Goal: Check status: Check status

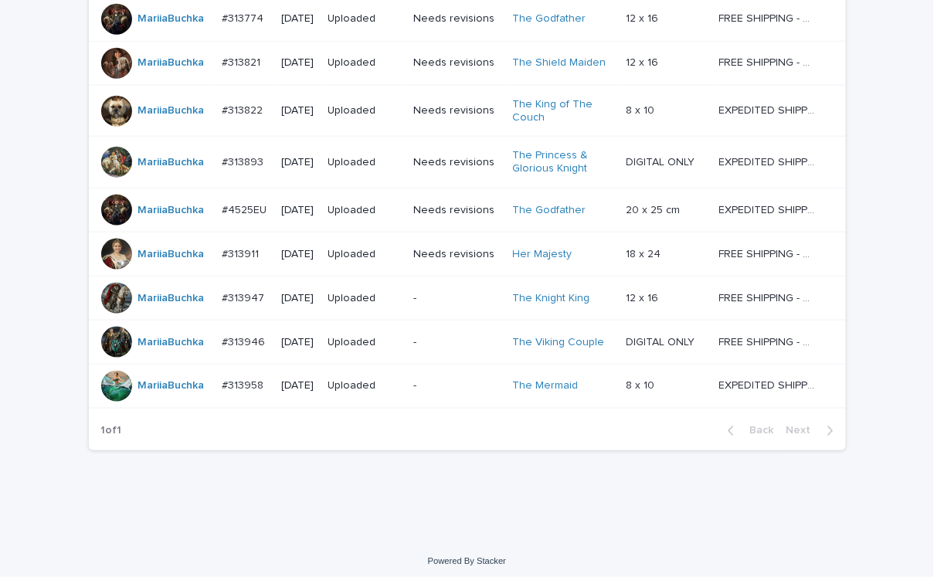
scroll to position [80, 0]
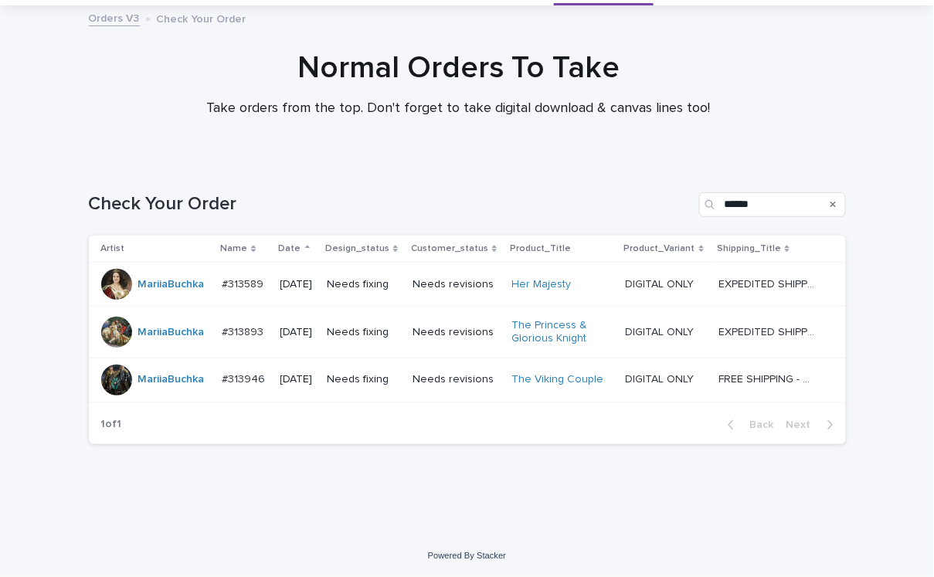
click at [456, 302] on td "Needs revisions" at bounding box center [456, 285] width 100 height 44
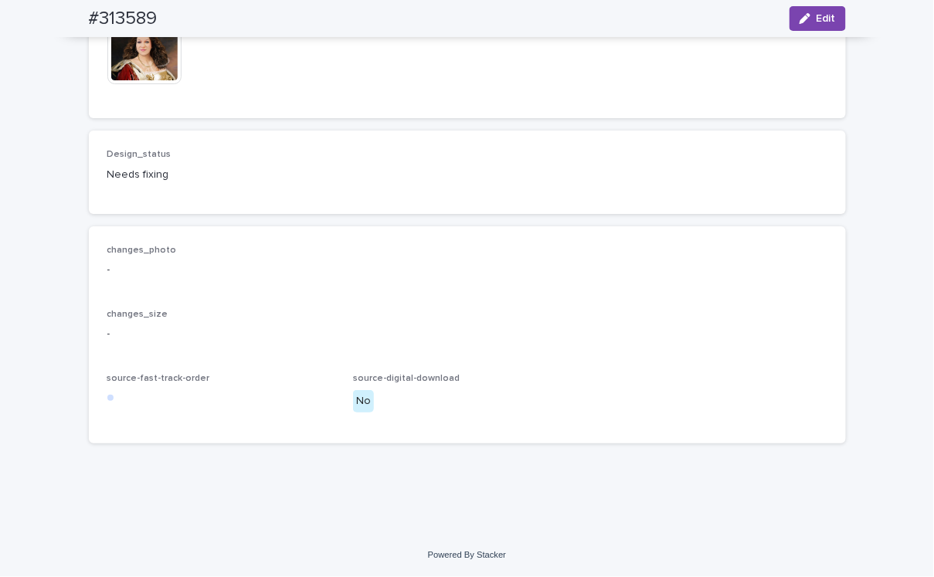
scroll to position [2161, 0]
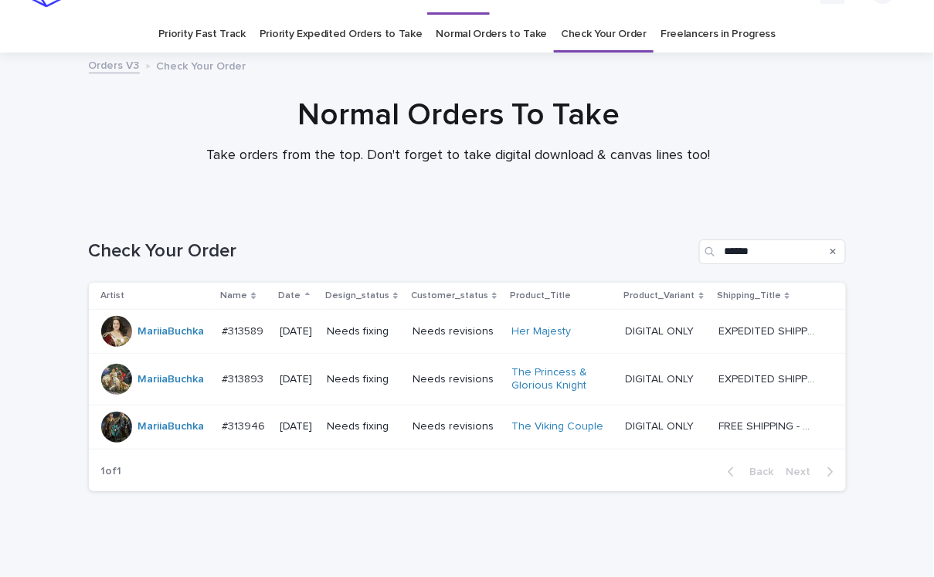
scroll to position [49, 0]
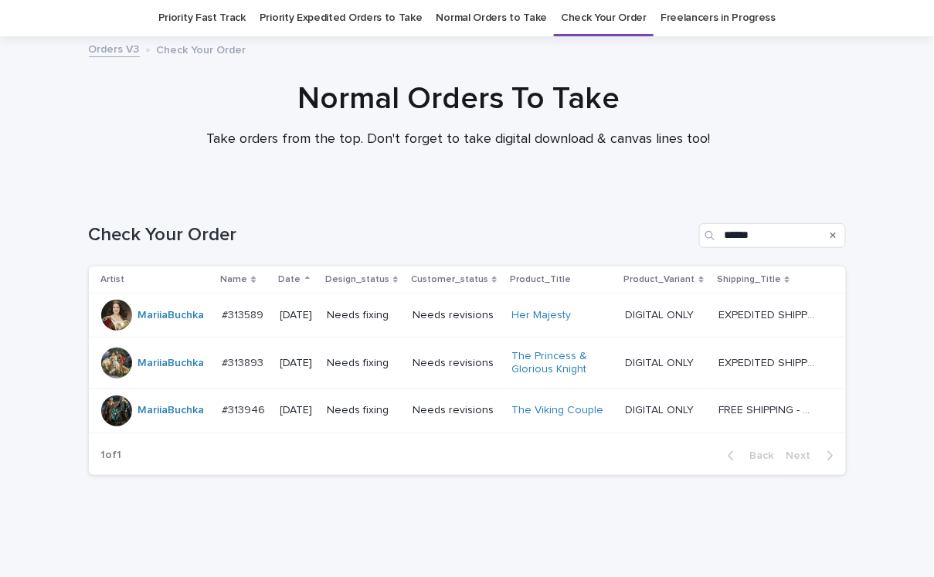
click at [453, 339] on td "Needs revisions" at bounding box center [456, 363] width 100 height 52
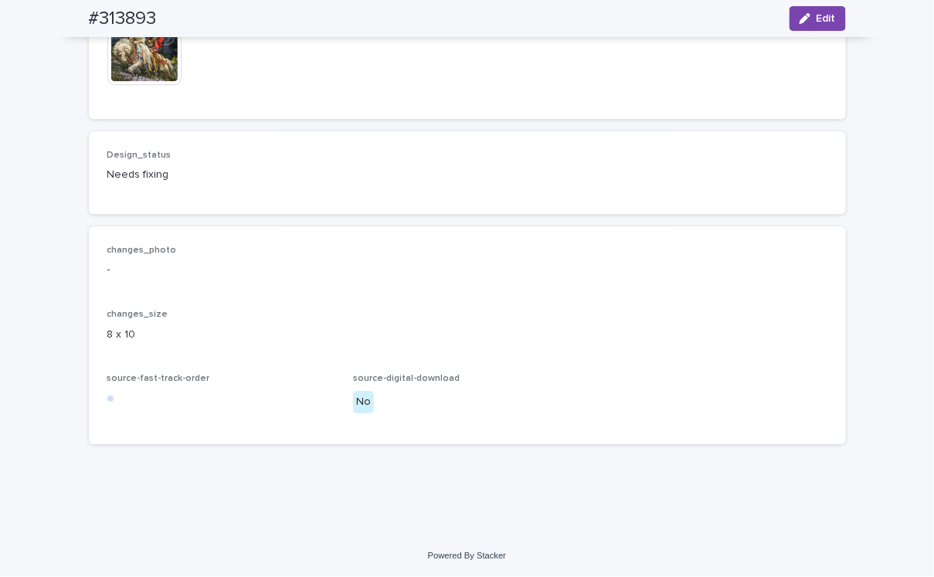
scroll to position [1081, 0]
click at [143, 85] on img at bounding box center [144, 48] width 74 height 74
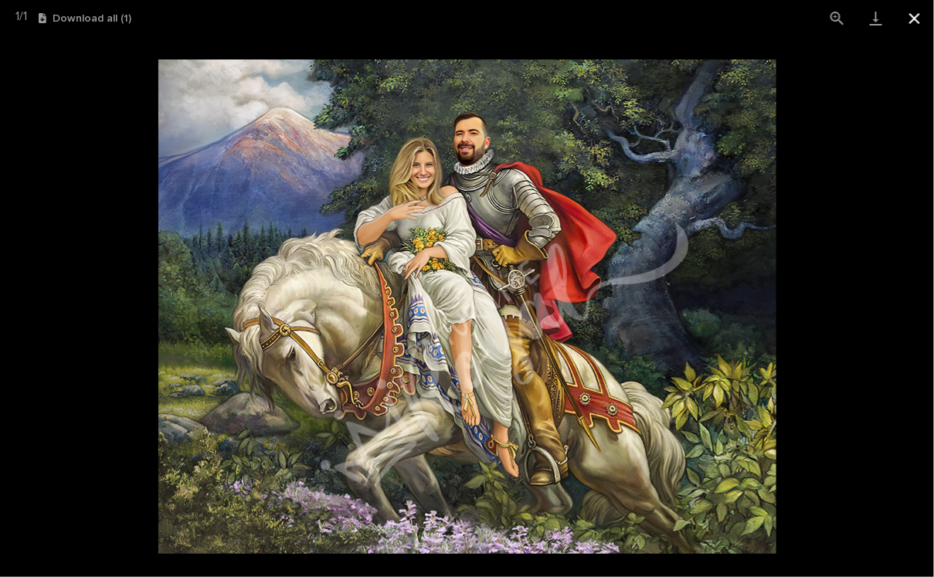
click at [910, 23] on button "Close gallery" at bounding box center [914, 18] width 39 height 36
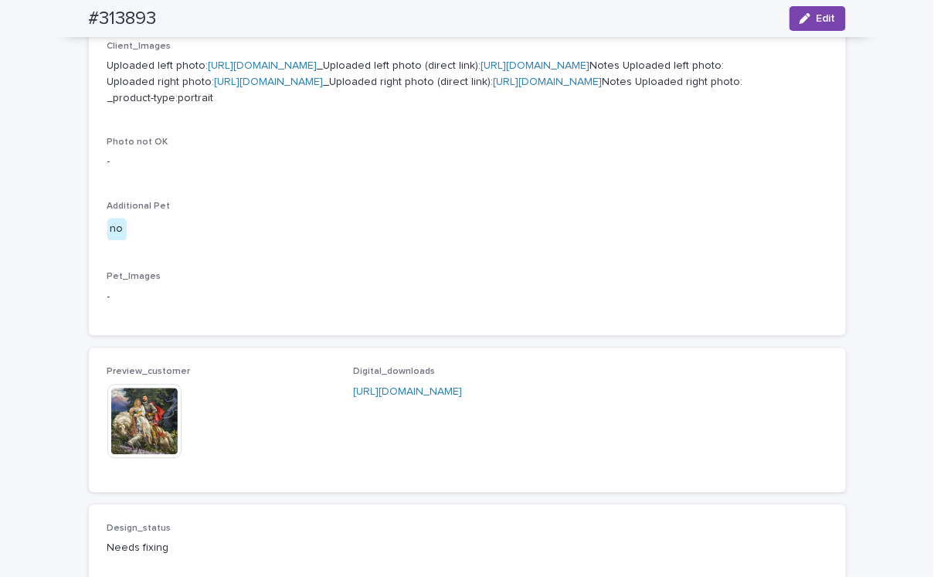
scroll to position [0, 0]
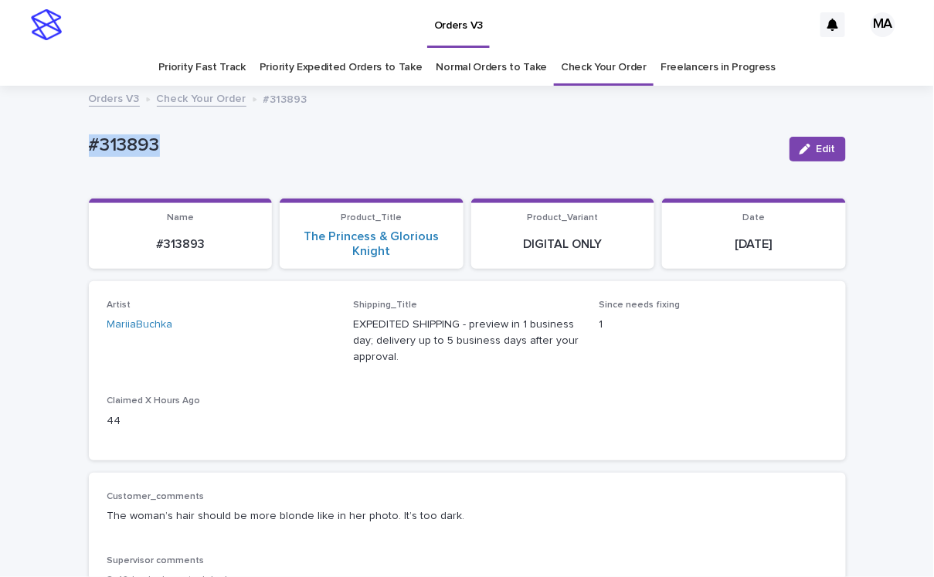
drag, startPoint x: 219, startPoint y: 134, endPoint x: -8, endPoint y: 136, distance: 227.8
click at [0, 136] on html "**********" at bounding box center [467, 288] width 934 height 577
copy p "#313893"
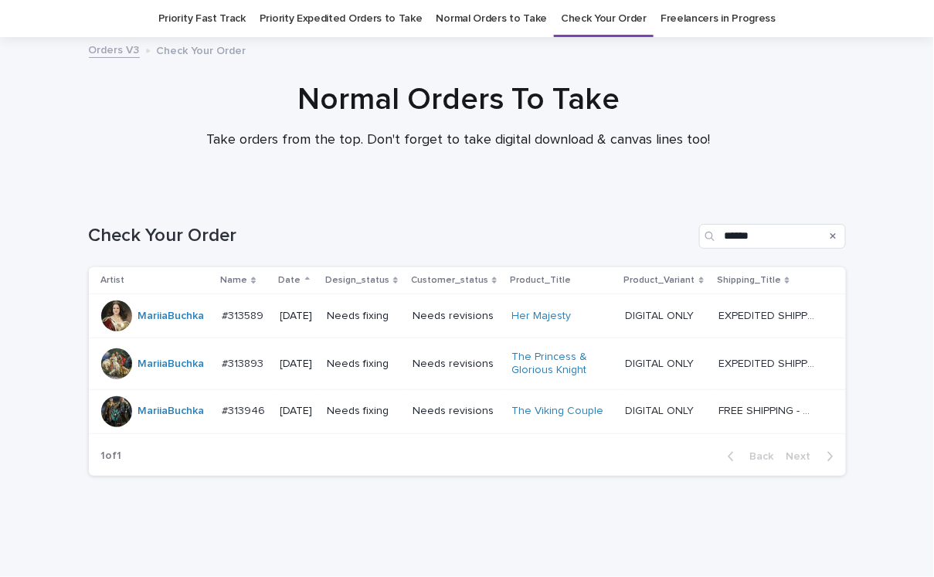
scroll to position [49, 0]
click at [463, 427] on td "Needs revisions" at bounding box center [456, 410] width 100 height 44
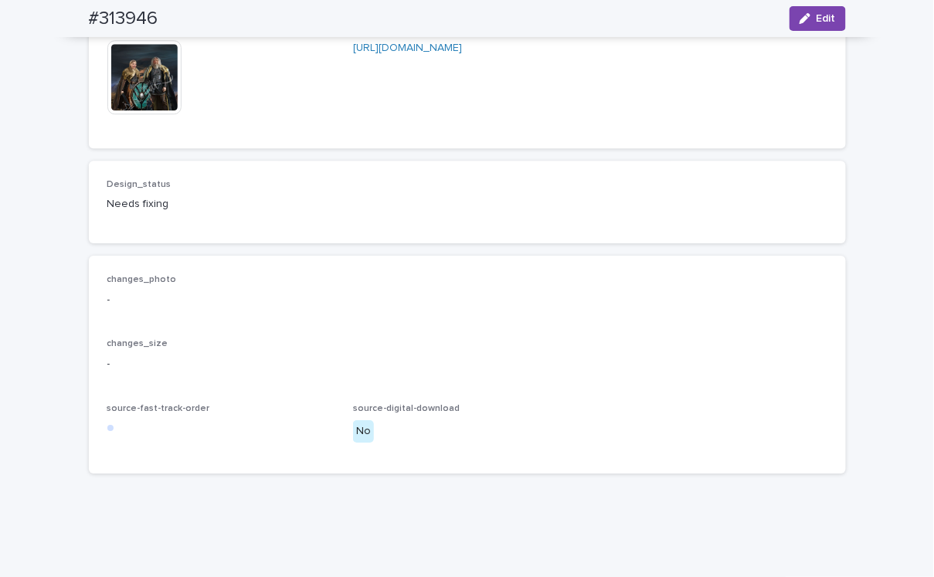
scroll to position [1351, 0]
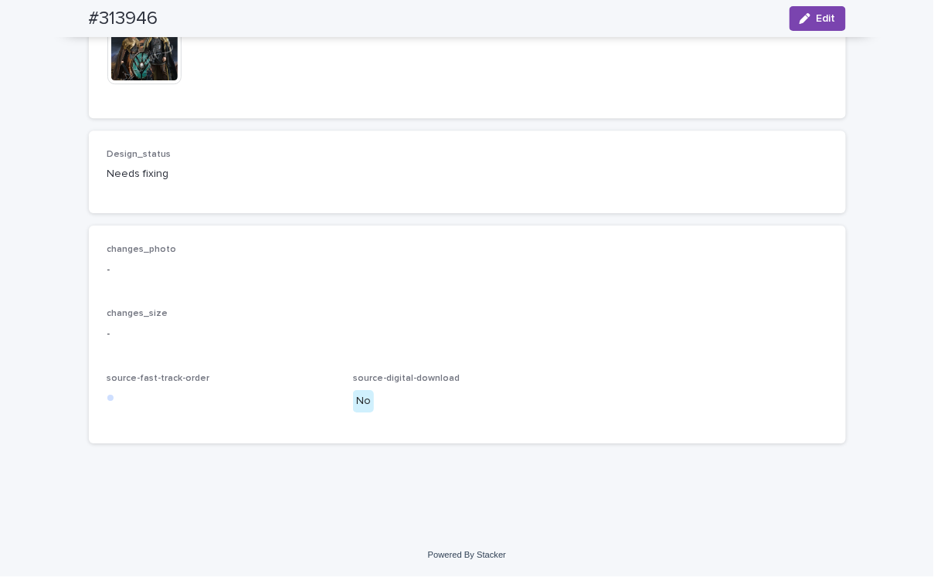
click at [143, 84] on img at bounding box center [144, 47] width 74 height 74
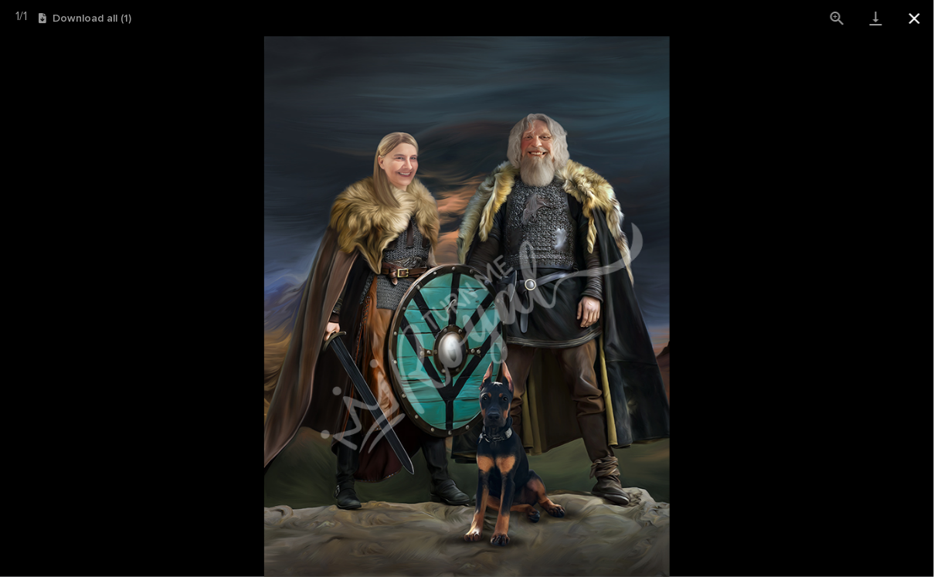
click at [909, 19] on button "Close gallery" at bounding box center [914, 18] width 39 height 36
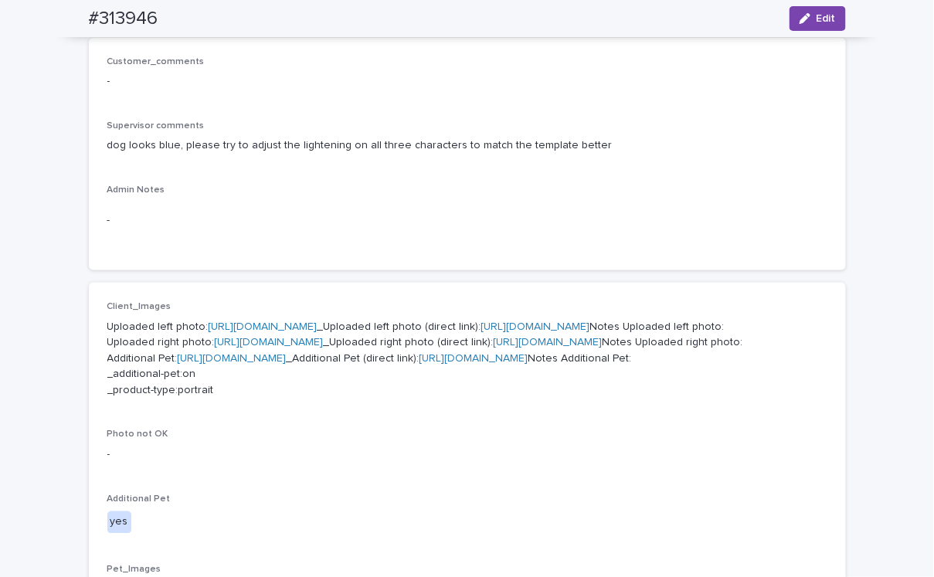
scroll to position [270, 0]
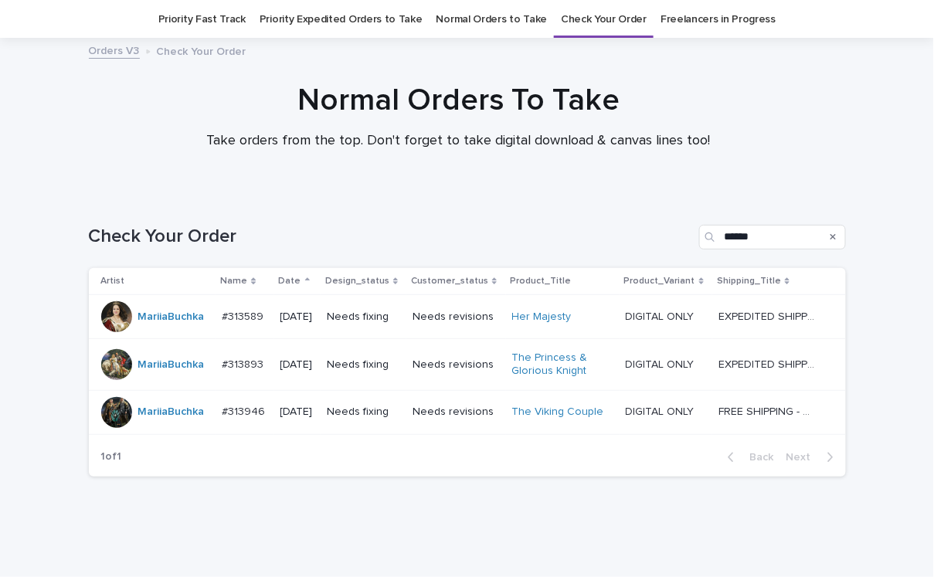
scroll to position [49, 0]
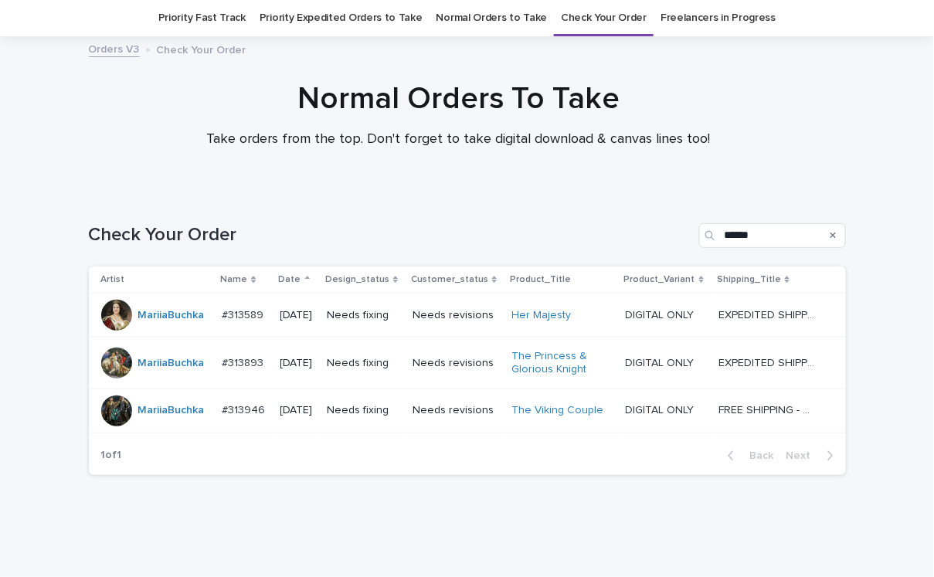
click at [462, 432] on td "Needs revisions" at bounding box center [456, 410] width 100 height 44
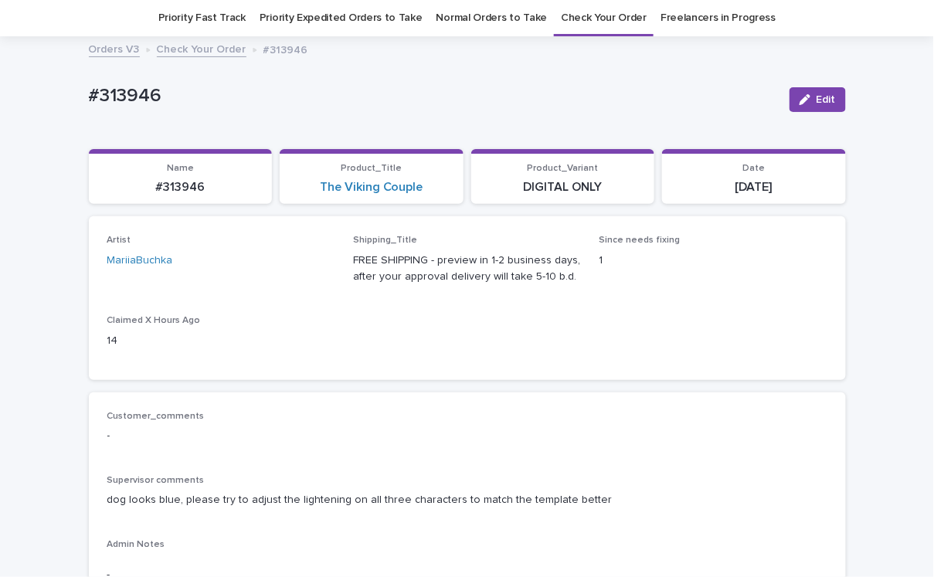
click at [461, 428] on p "-" at bounding box center [467, 436] width 720 height 16
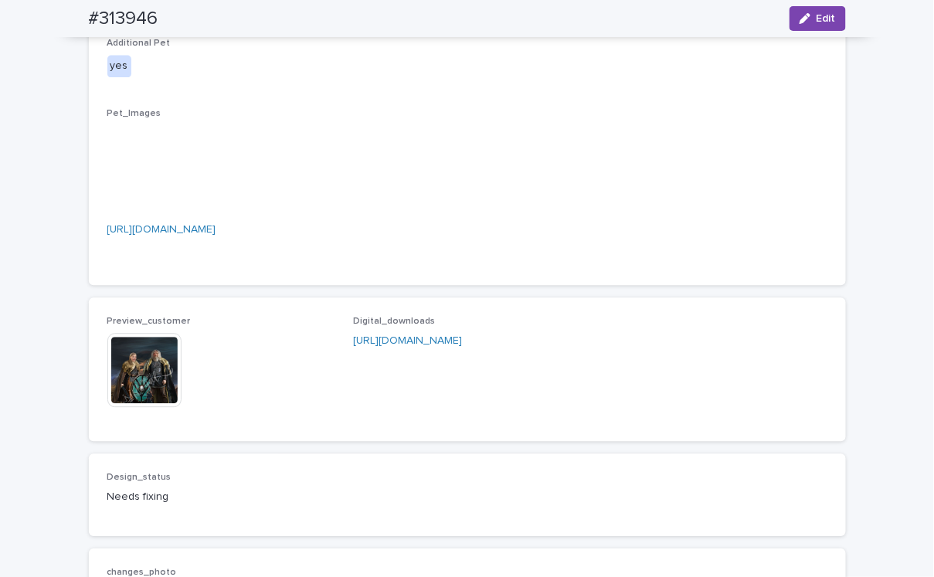
scroll to position [1401, 0]
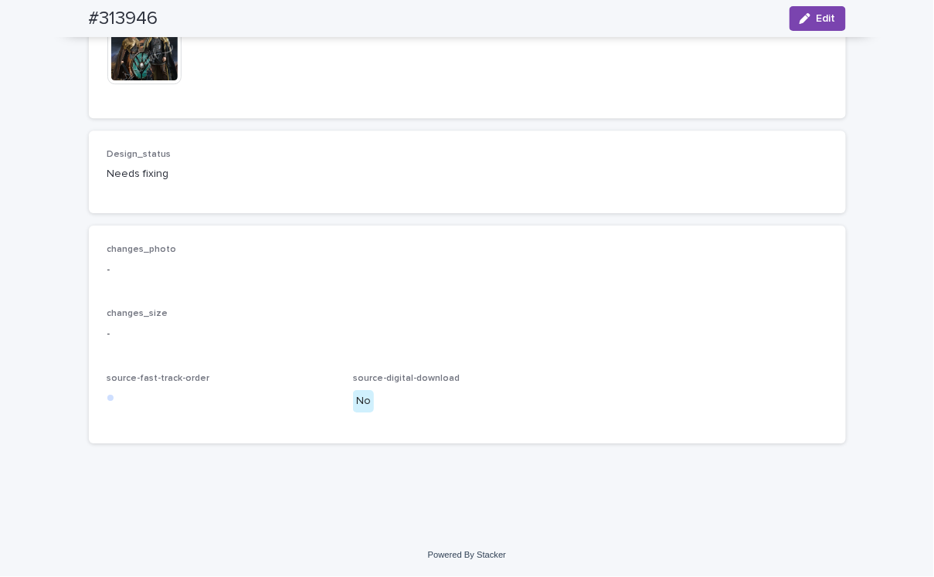
click at [137, 84] on img at bounding box center [144, 47] width 74 height 74
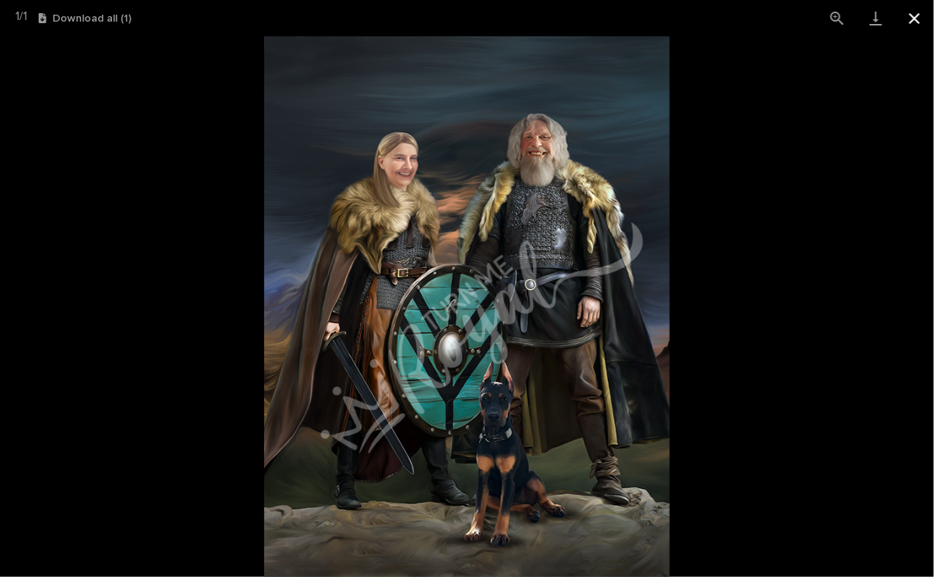
click at [918, 19] on button "Close gallery" at bounding box center [914, 18] width 39 height 36
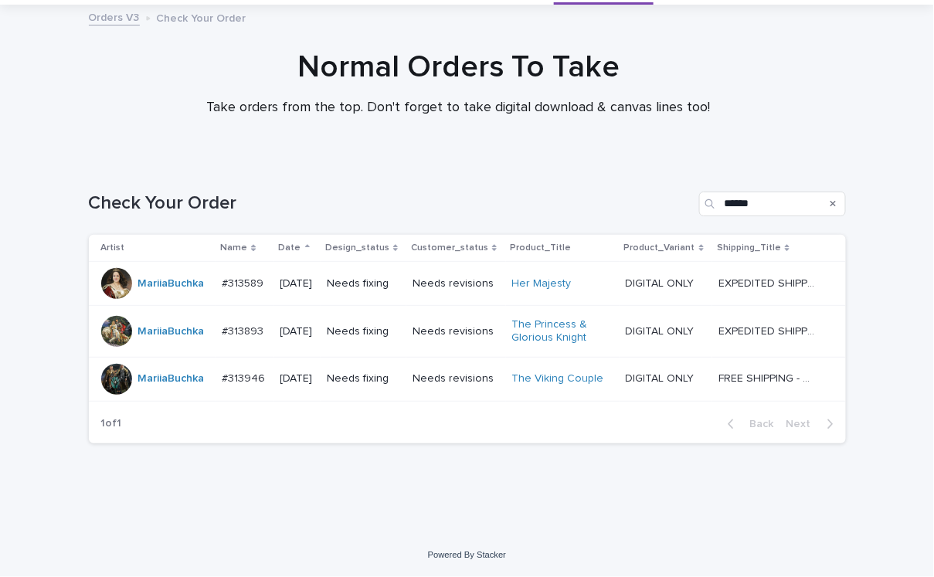
scroll to position [49, 0]
